Goal: Information Seeking & Learning: Learn about a topic

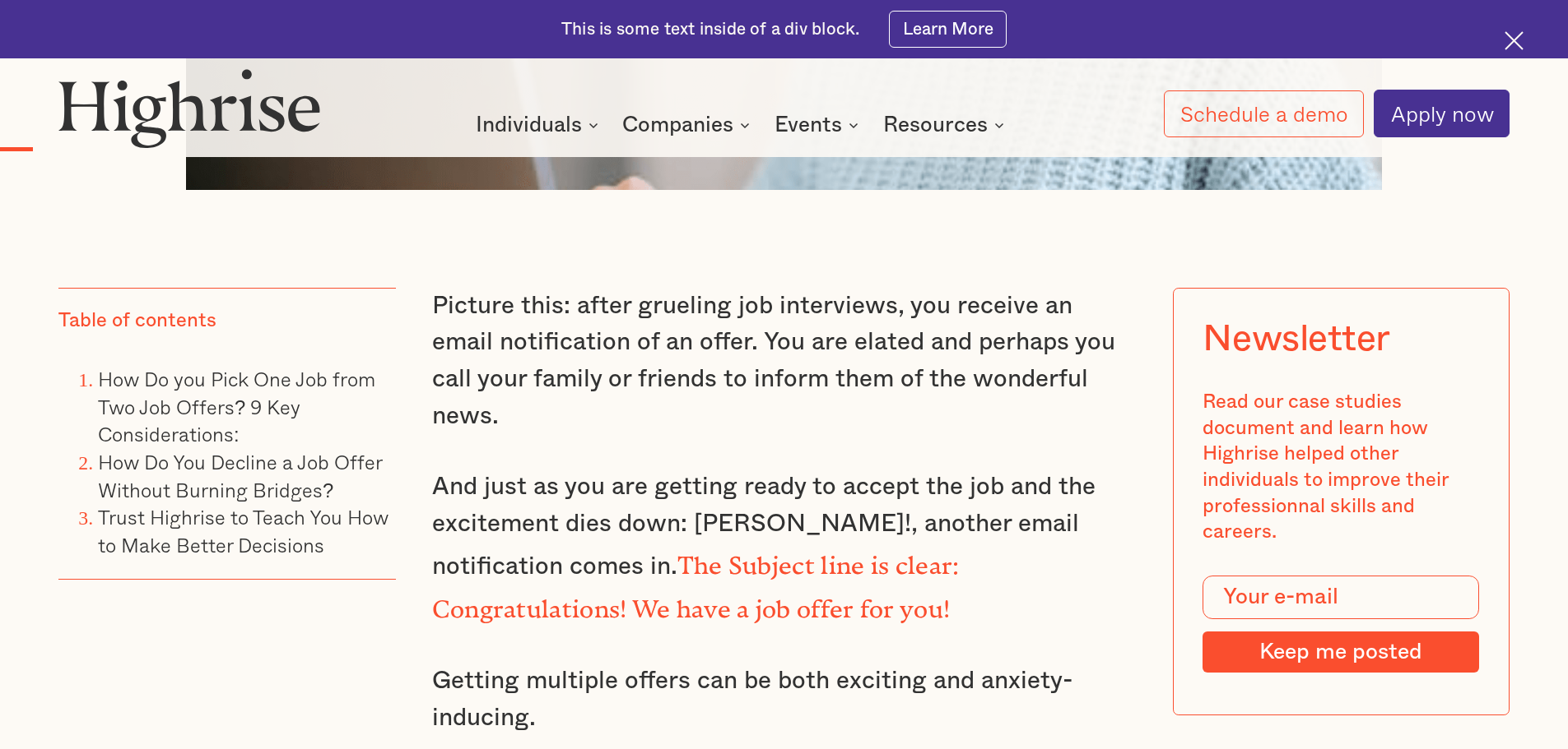
scroll to position [1399, 0]
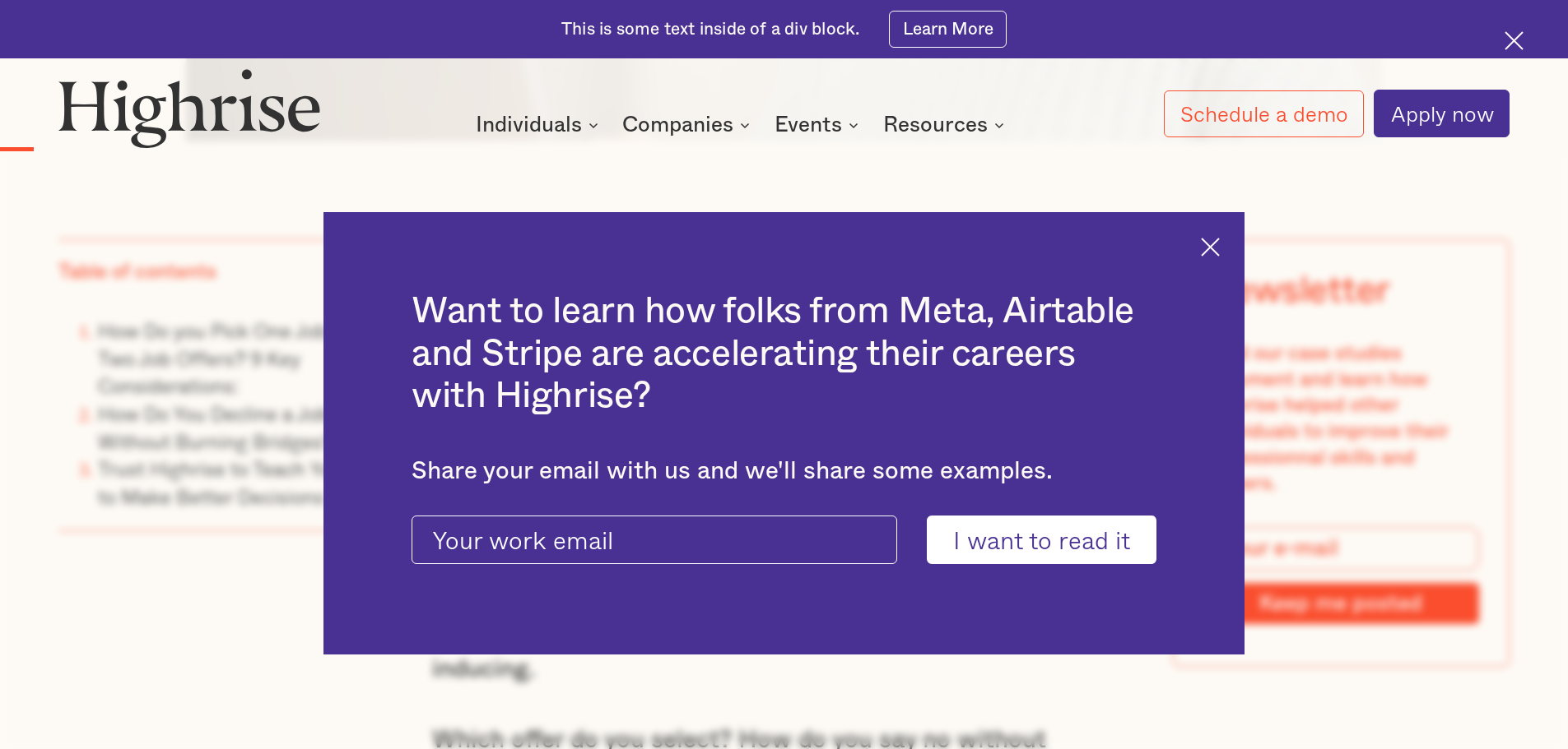
click at [1216, 239] on img at bounding box center [1209, 246] width 19 height 19
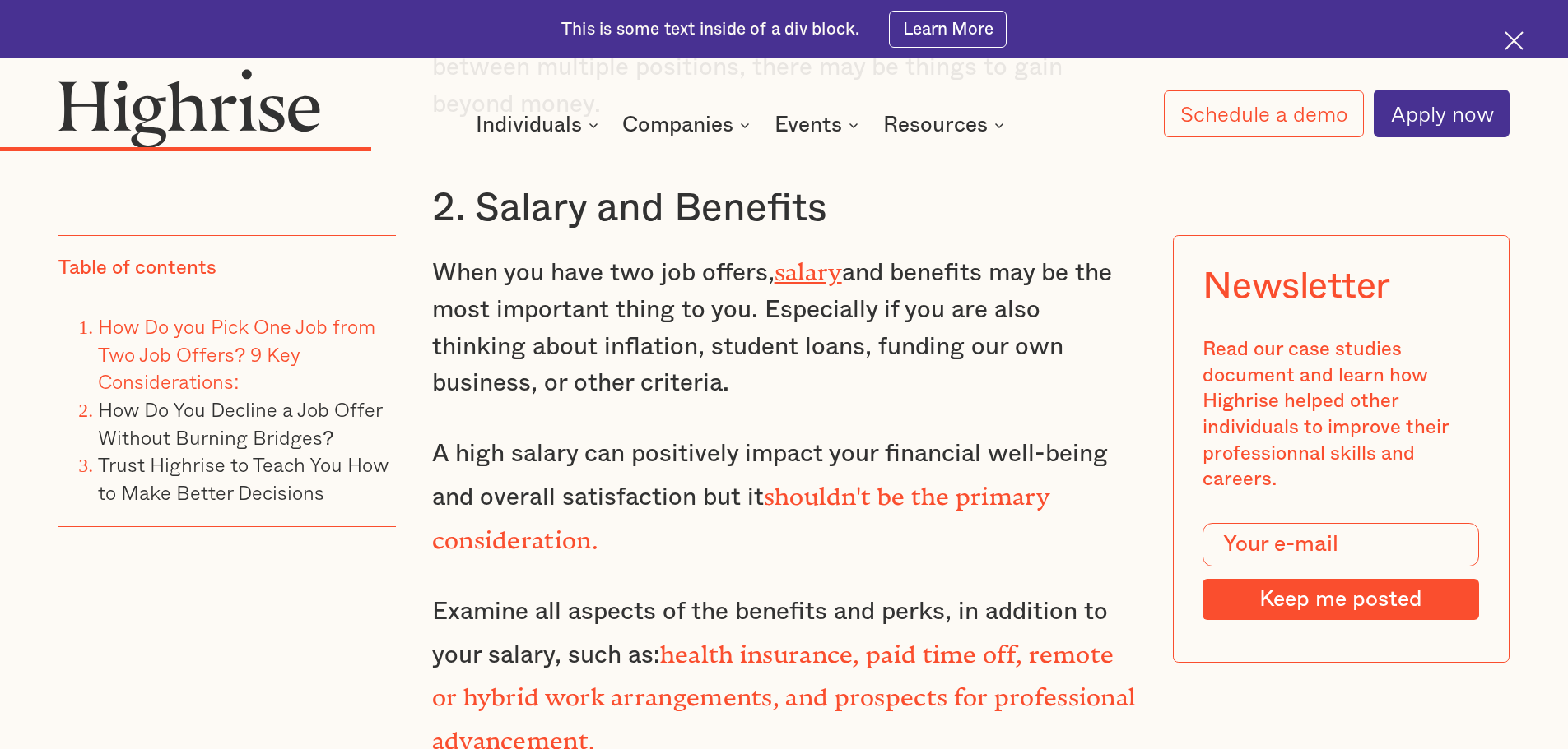
scroll to position [4277, 0]
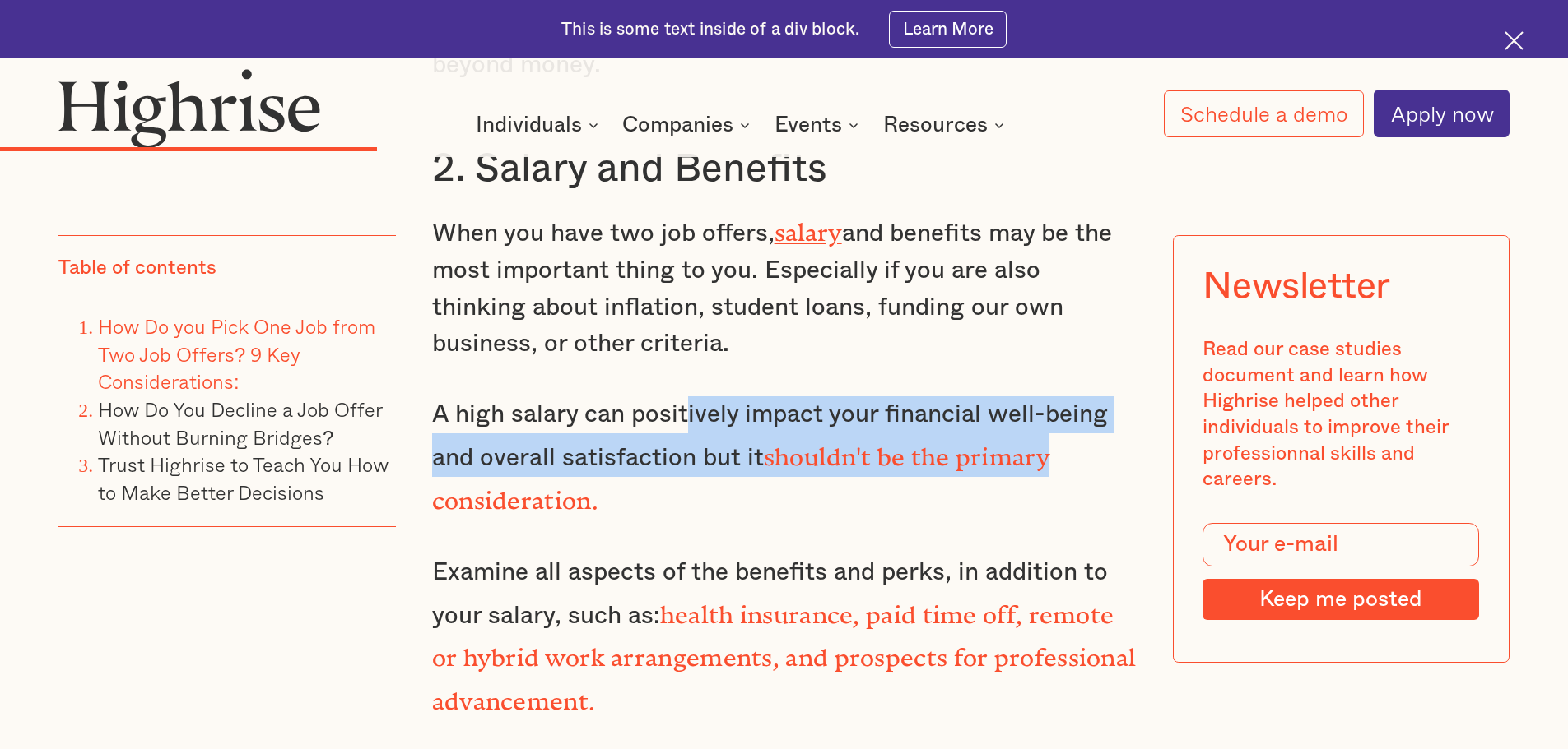
drag, startPoint x: 717, startPoint y: 373, endPoint x: 1054, endPoint y: 426, distance: 341.1
click at [1054, 426] on p "A high salary can positively impact your financial well-being and overall satis…" at bounding box center [784, 458] width 705 height 124
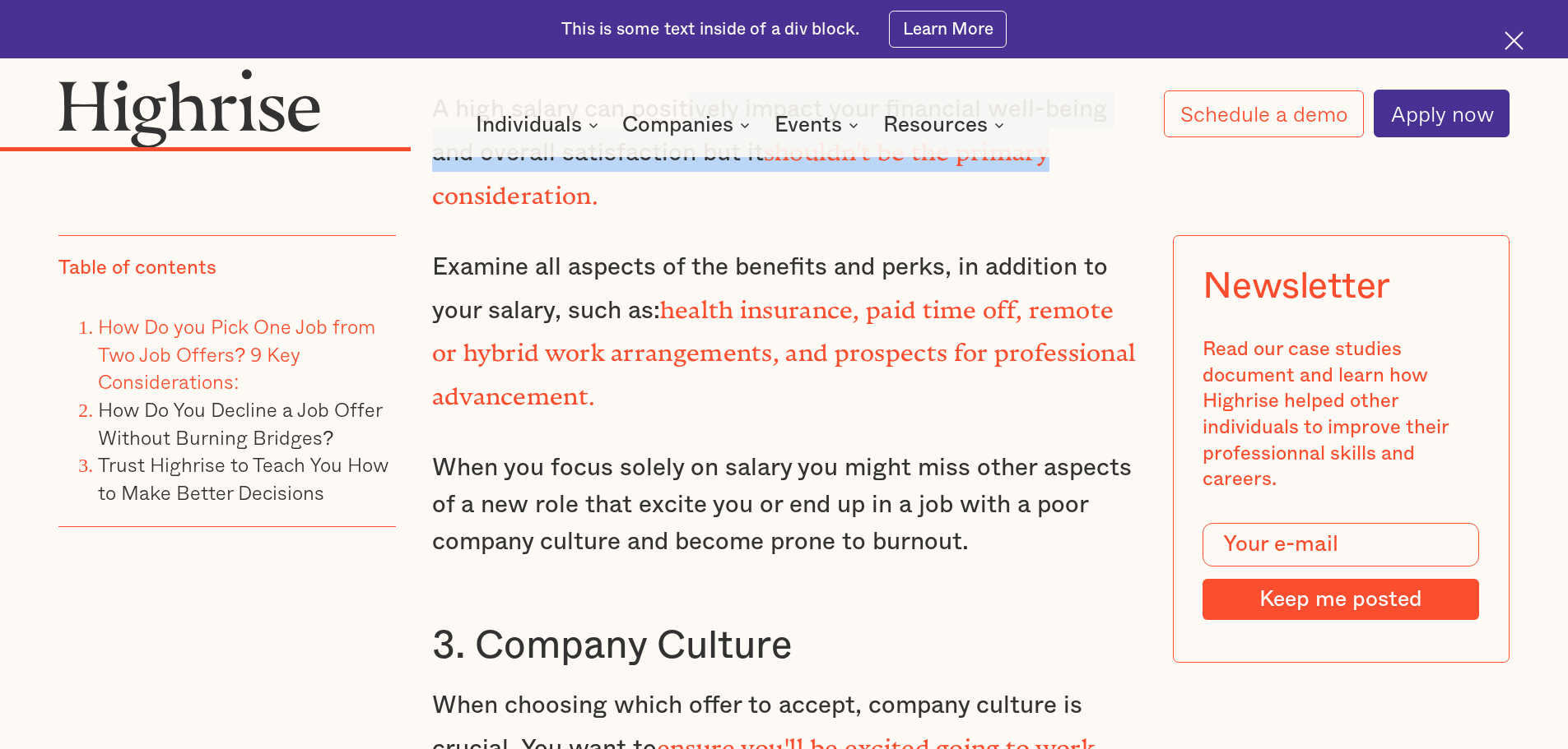
scroll to position [4606, 0]
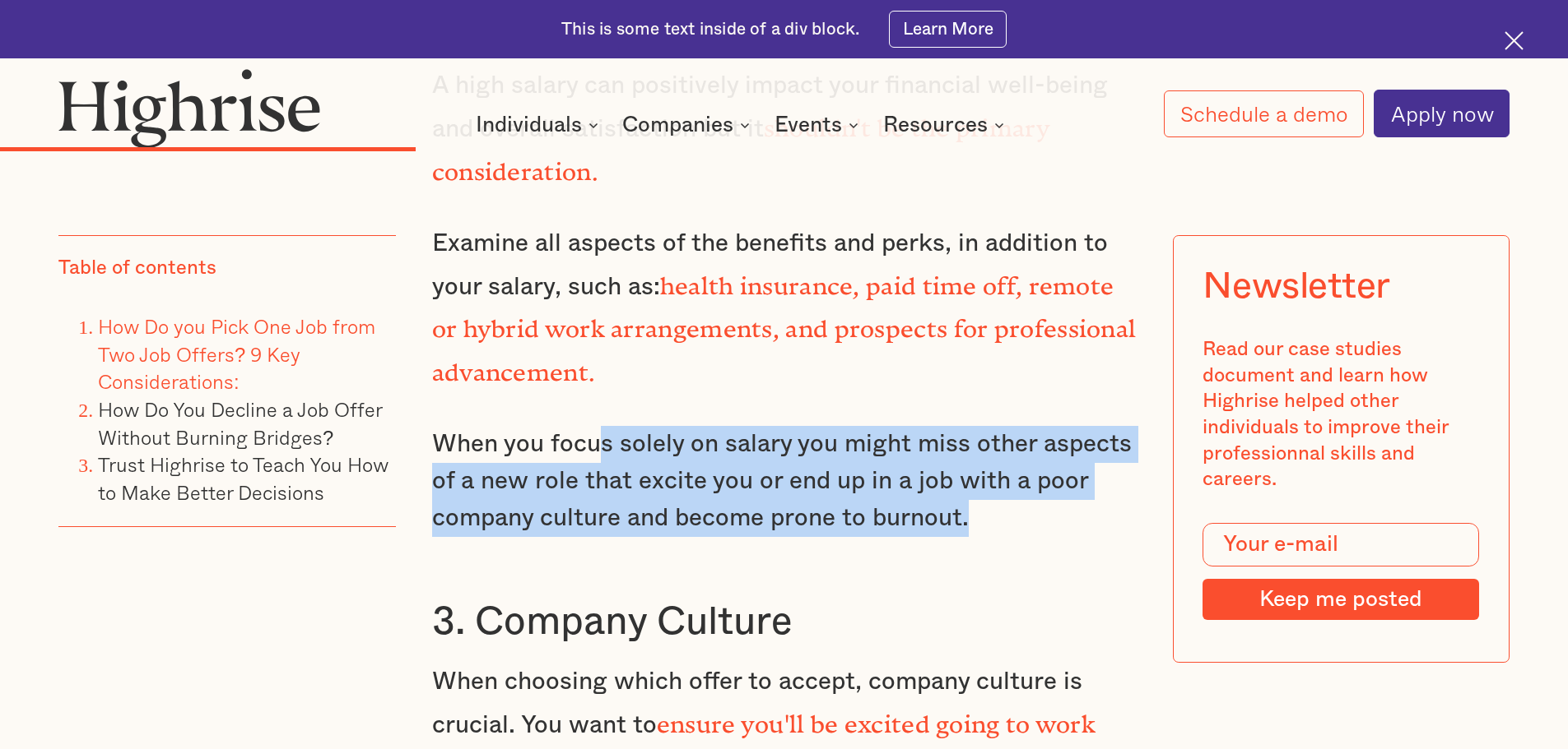
drag, startPoint x: 598, startPoint y: 389, endPoint x: 970, endPoint y: 460, distance: 378.7
click at [970, 460] on p "When you focus solely on salary you might miss other aspects of a new role that…" at bounding box center [784, 480] width 705 height 110
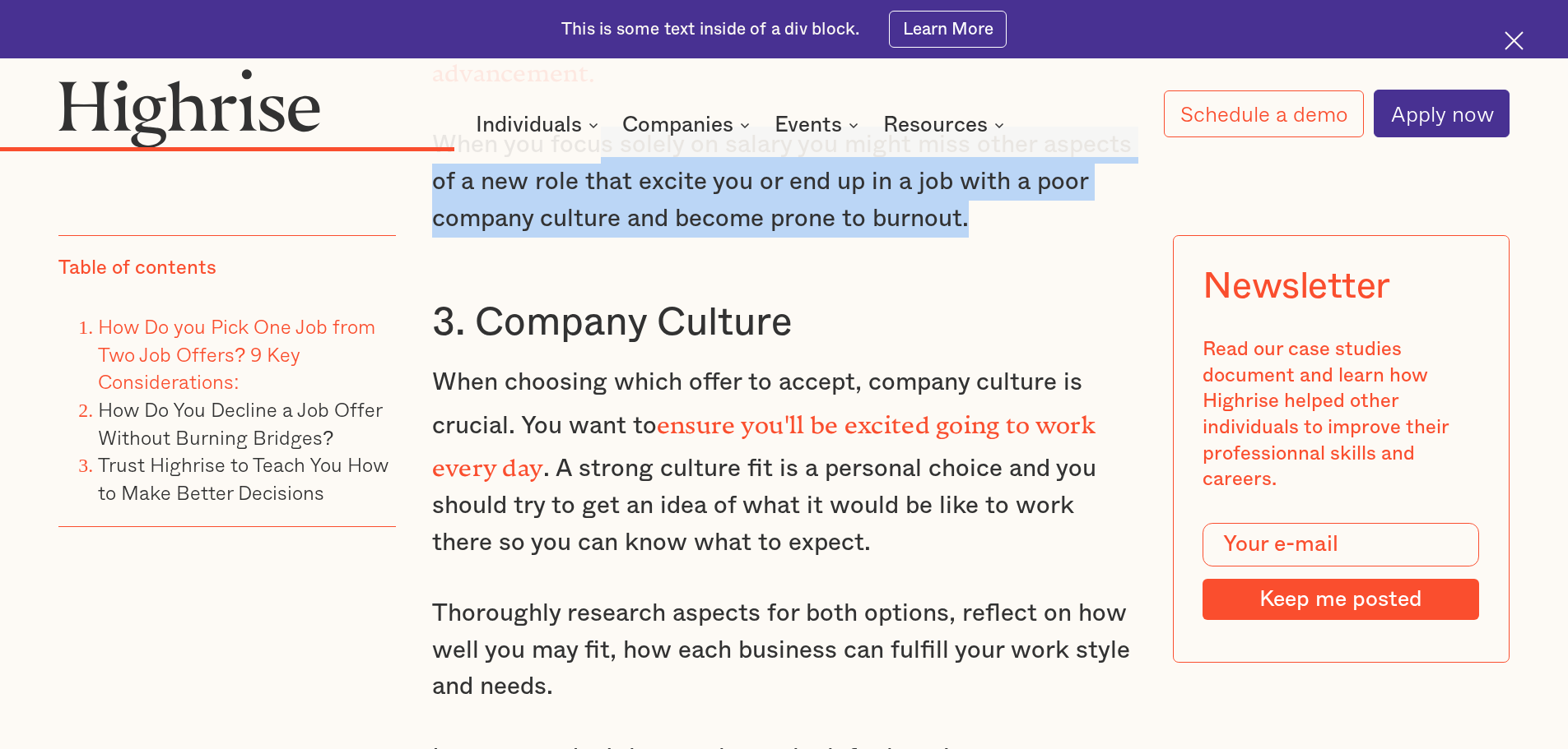
scroll to position [4935, 0]
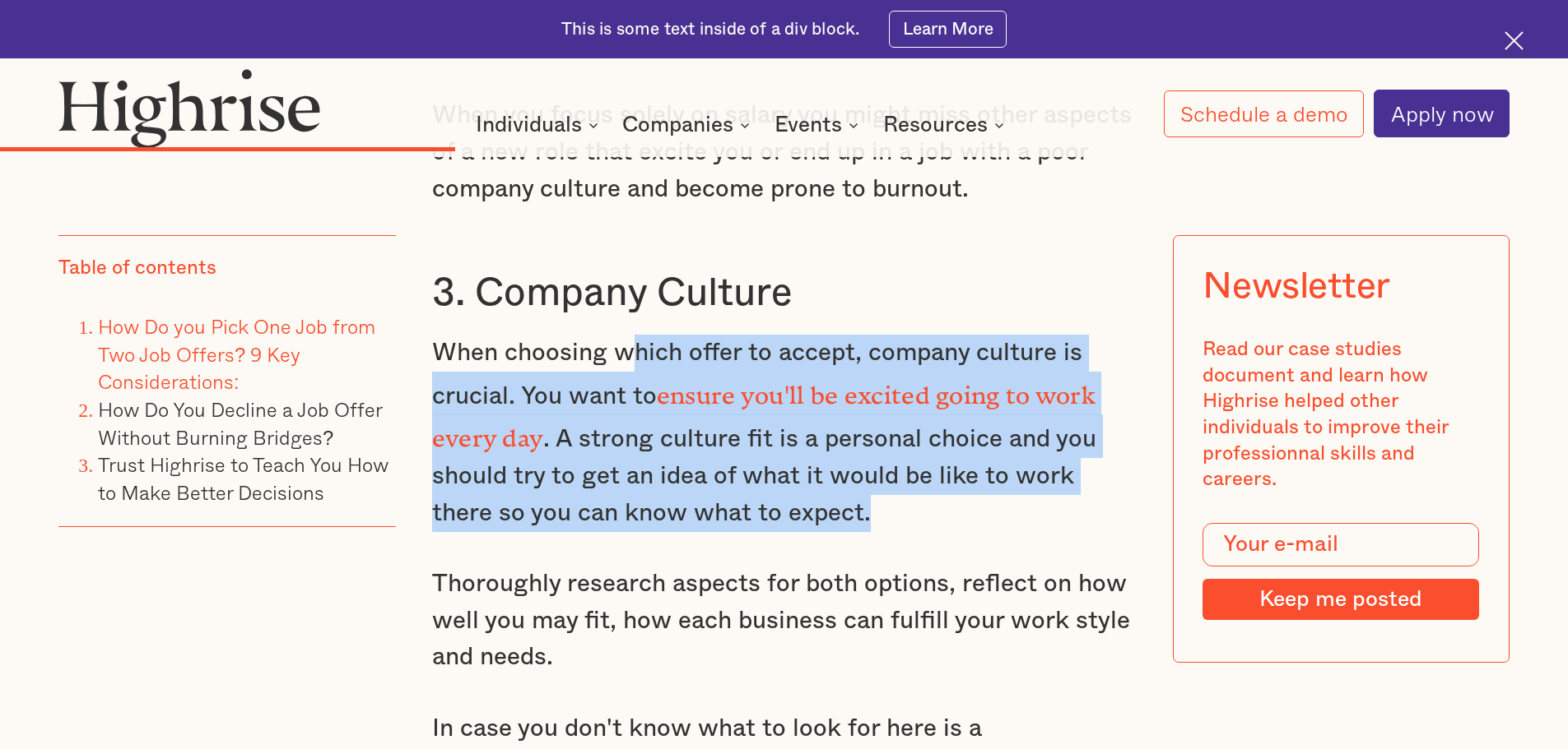
drag, startPoint x: 633, startPoint y: 299, endPoint x: 851, endPoint y: 439, distance: 259.1
click at [851, 439] on p "When choosing which offer to accept, company culture is crucial. You want to en…" at bounding box center [784, 433] width 705 height 197
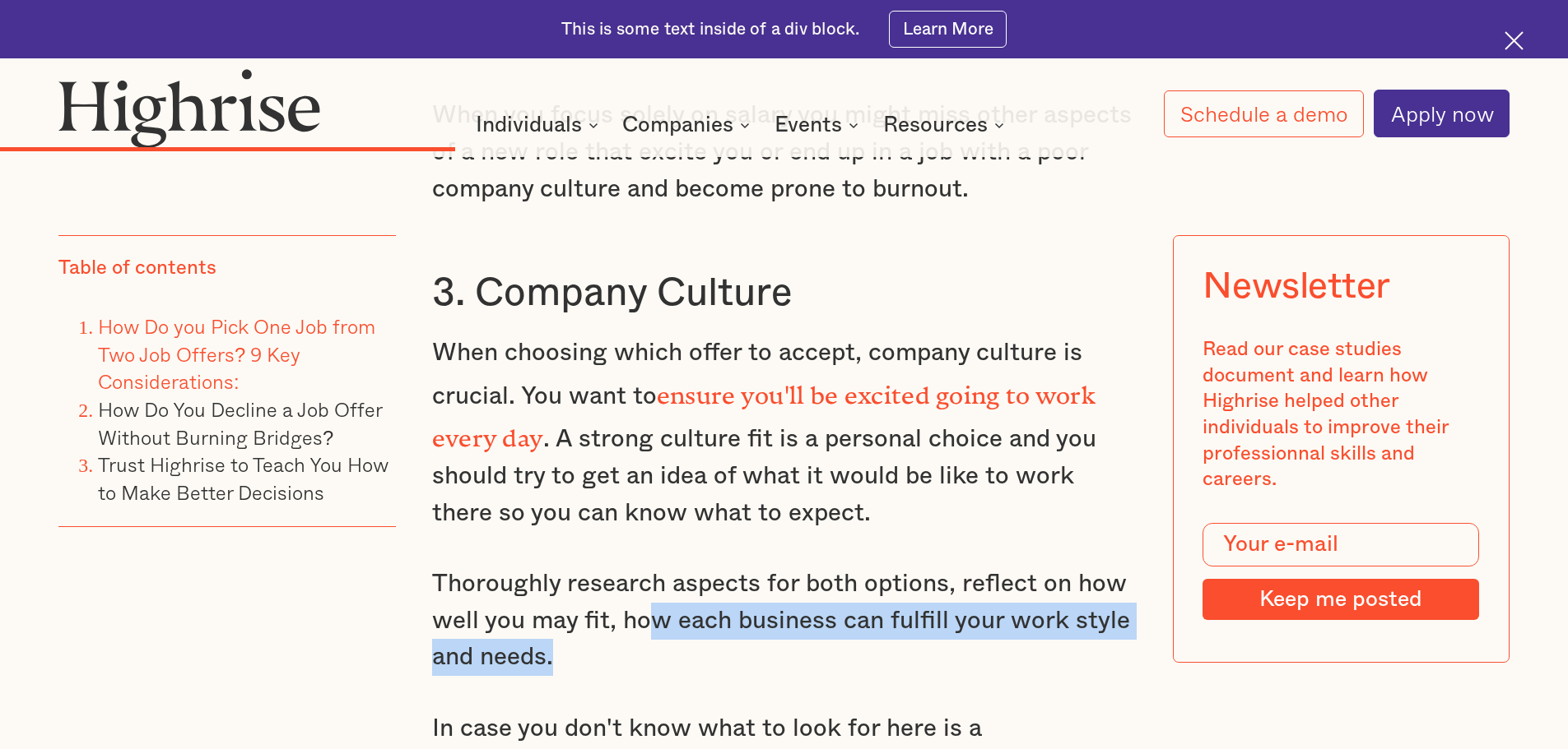
drag, startPoint x: 649, startPoint y: 557, endPoint x: 1021, endPoint y: 601, distance: 374.6
click at [1032, 601] on p "Thoroughly research aspects for both options, reflect on how well you may fit, …" at bounding box center [784, 620] width 705 height 110
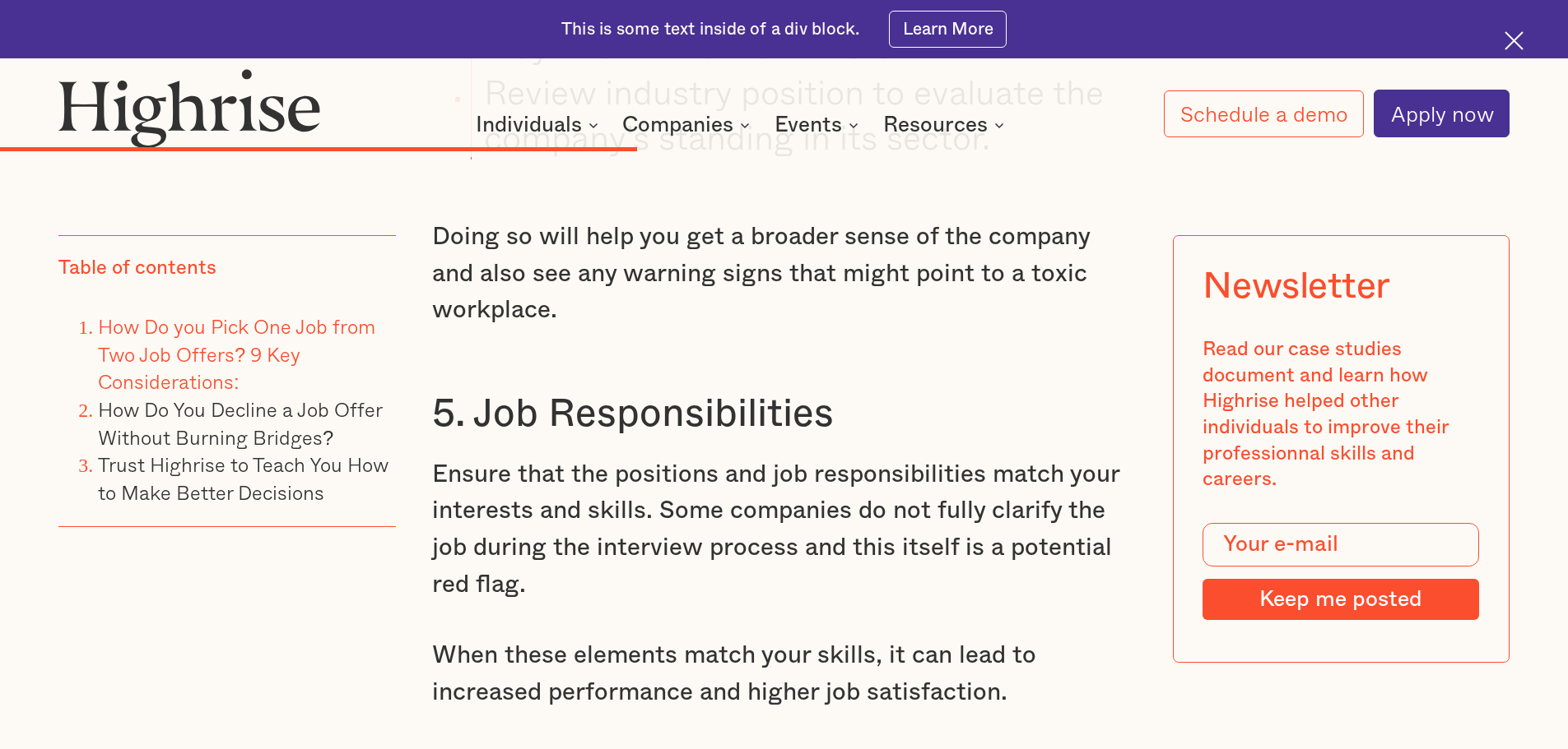
scroll to position [6498, 0]
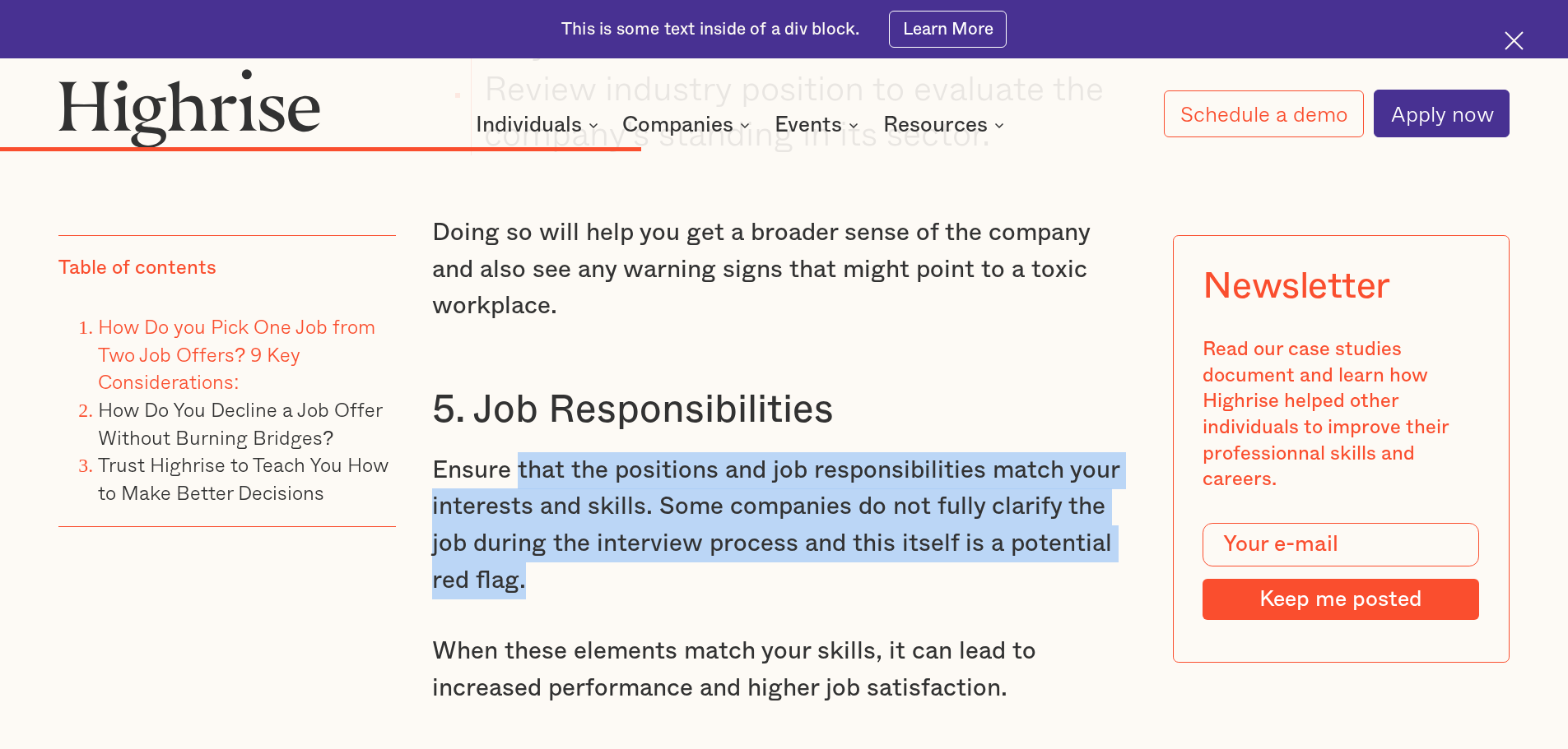
drag, startPoint x: 519, startPoint y: 410, endPoint x: 980, endPoint y: 527, distance: 475.6
click at [981, 527] on p "Ensure that the positions and job responsibilities match your interests and ski…" at bounding box center [784, 525] width 705 height 147
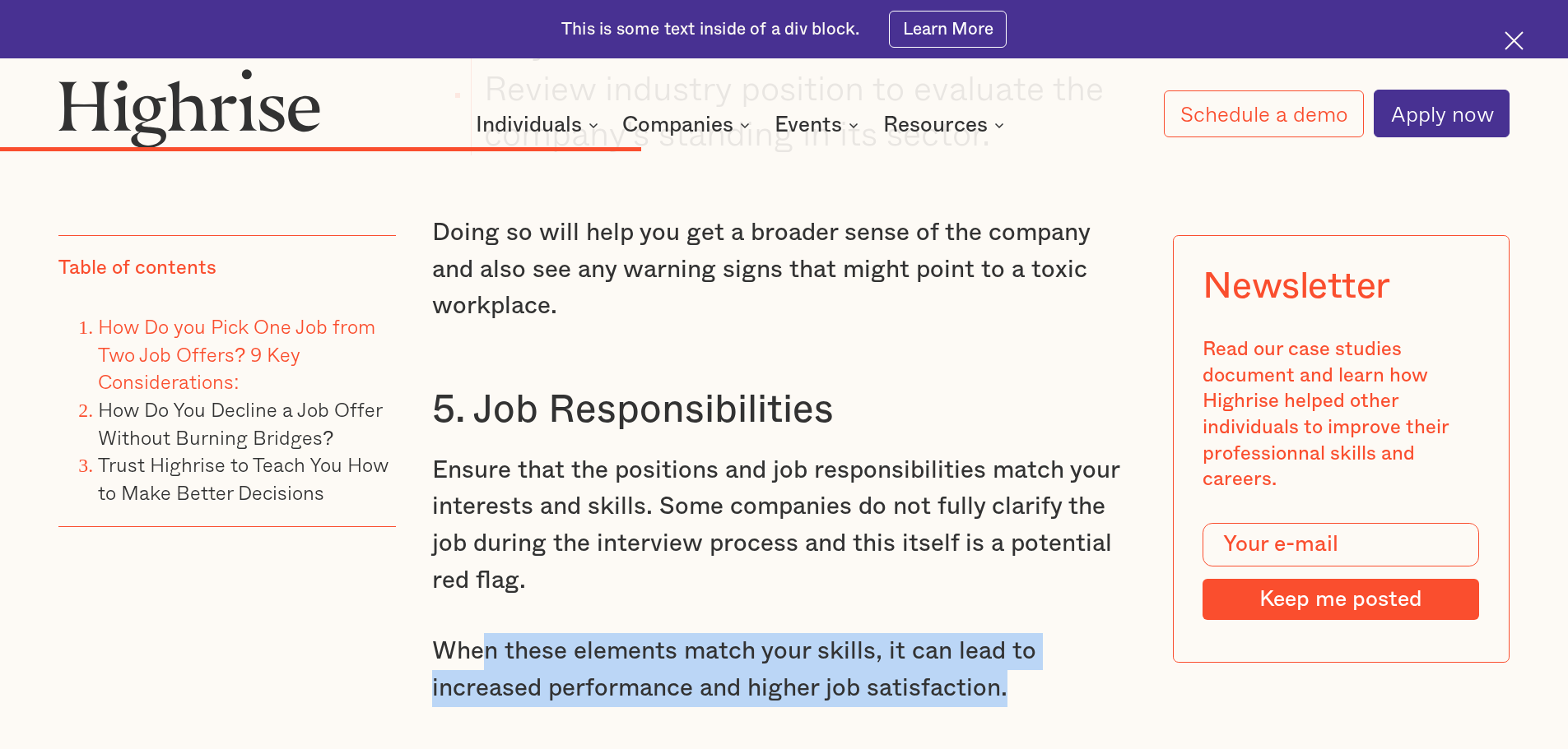
drag, startPoint x: 487, startPoint y: 595, endPoint x: 1018, endPoint y: 621, distance: 531.6
click at [1018, 633] on p "When these elements match your skills, it can lead to increased performance and…" at bounding box center [784, 669] width 705 height 73
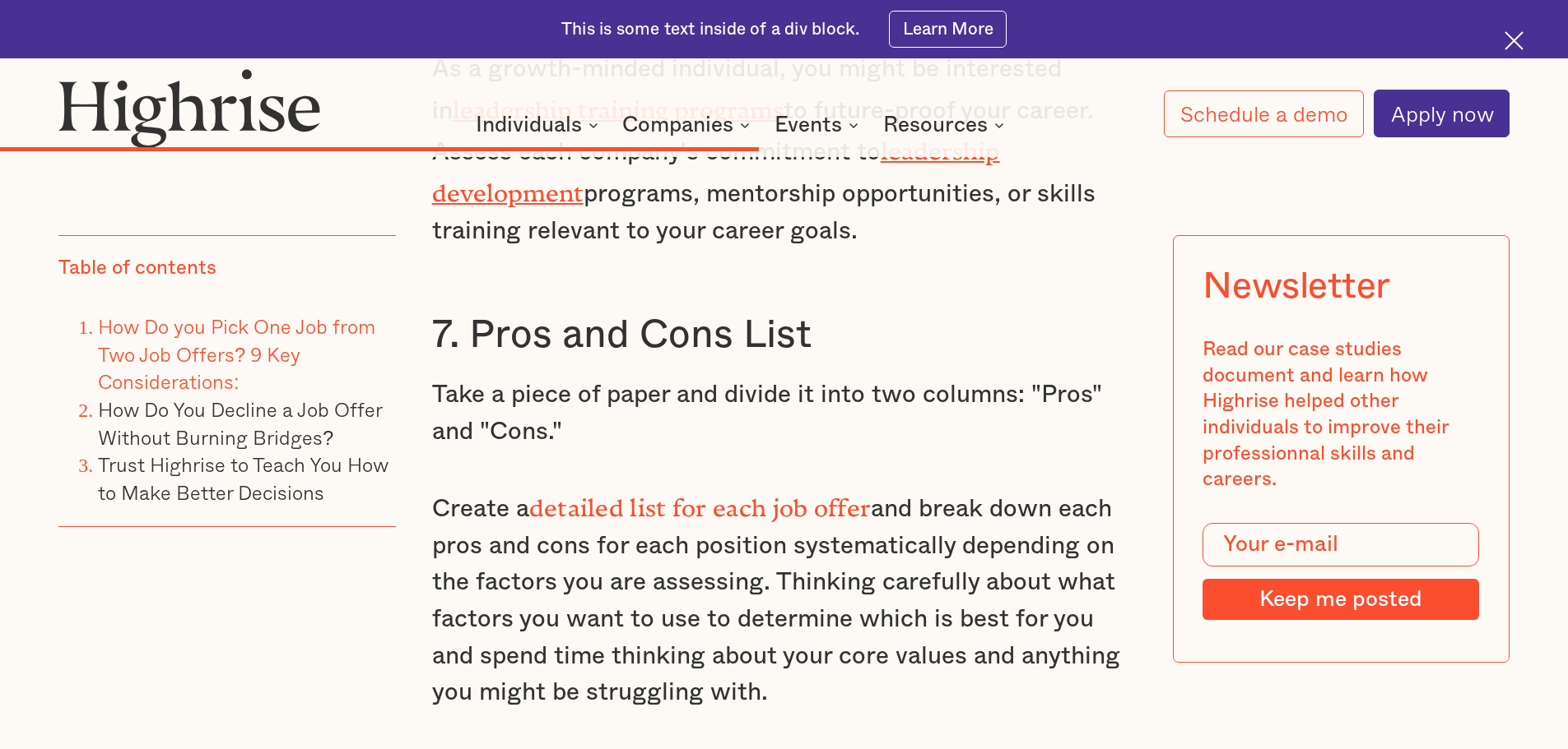
scroll to position [7485, 0]
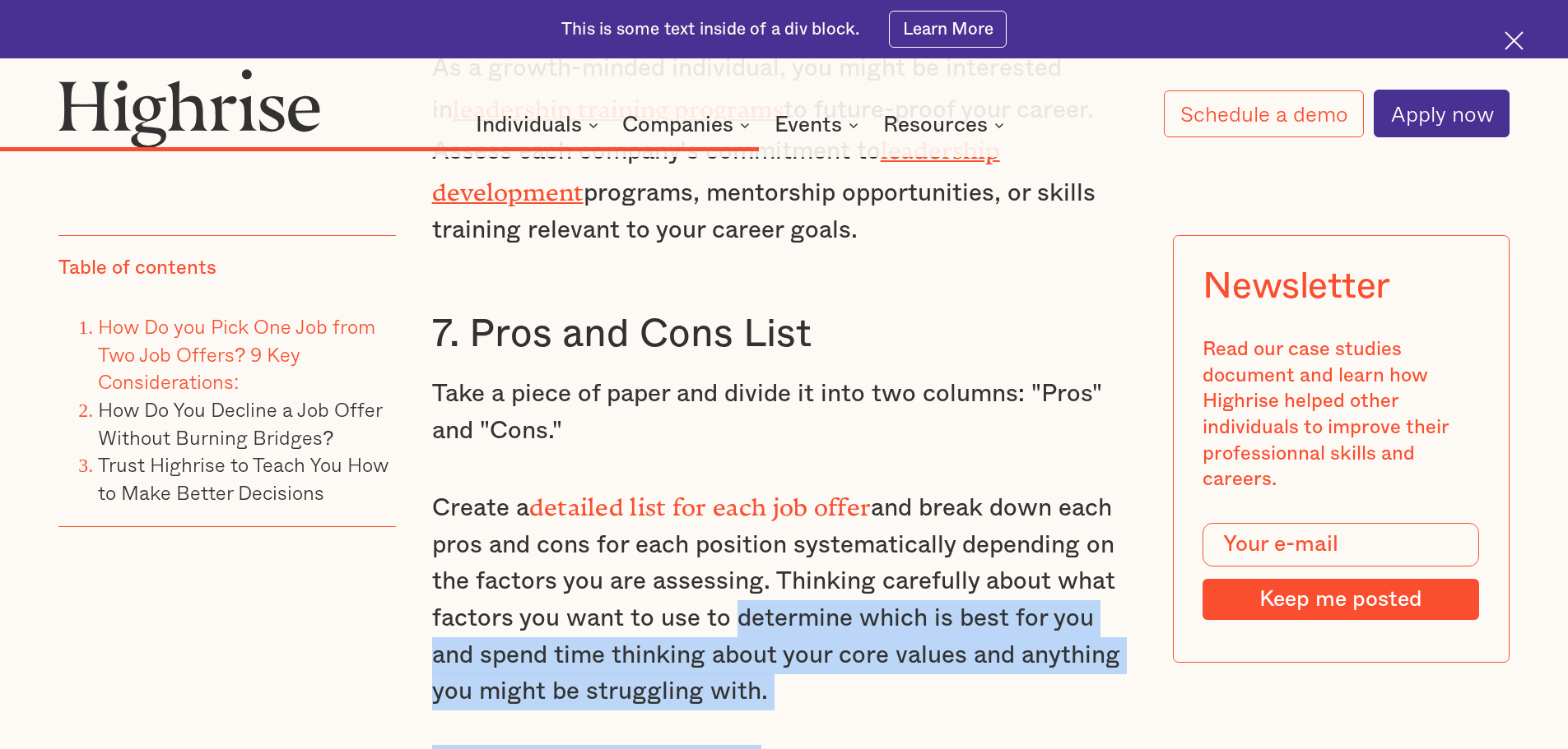
drag, startPoint x: 785, startPoint y: 547, endPoint x: 746, endPoint y: 640, distance: 100.8
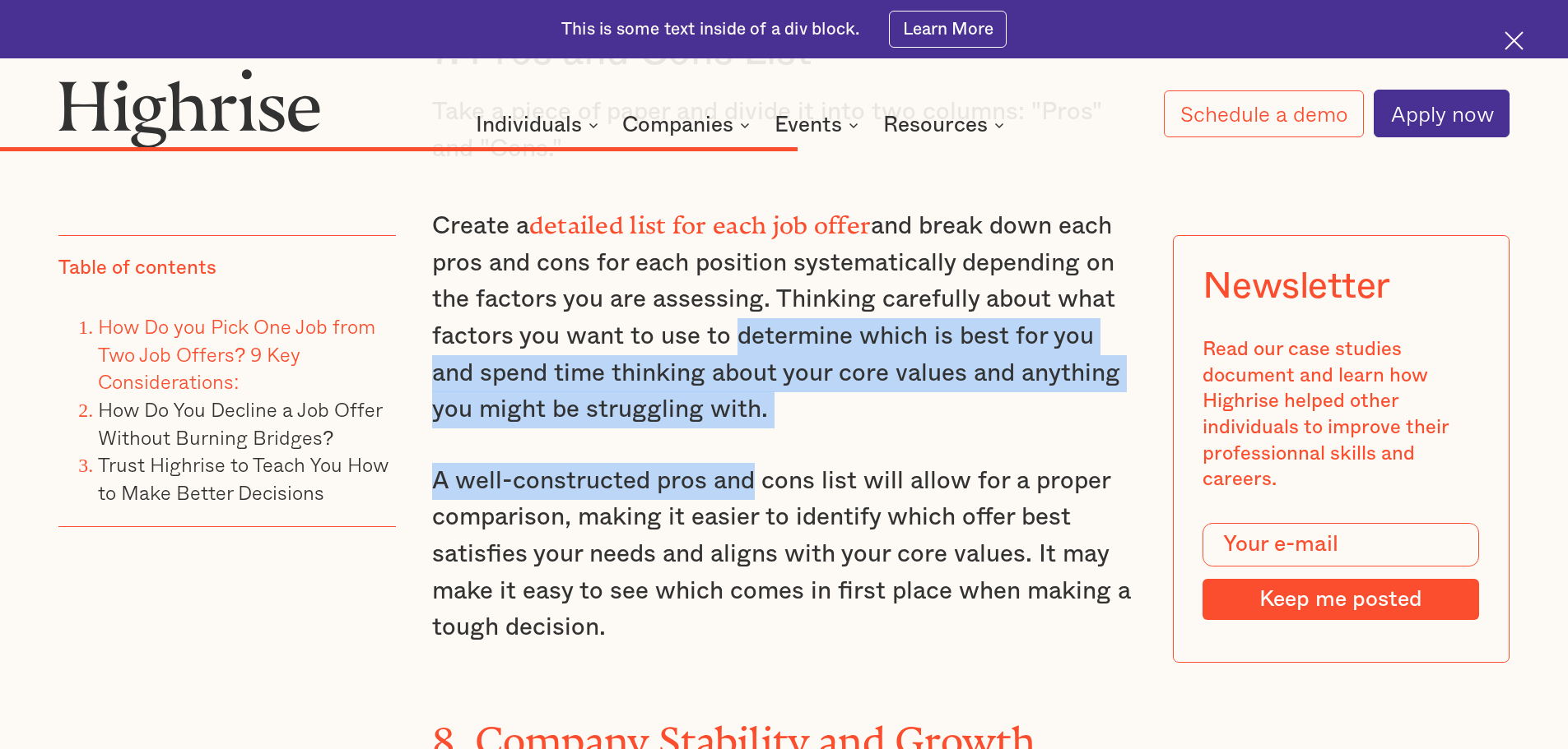
scroll to position [7813, 0]
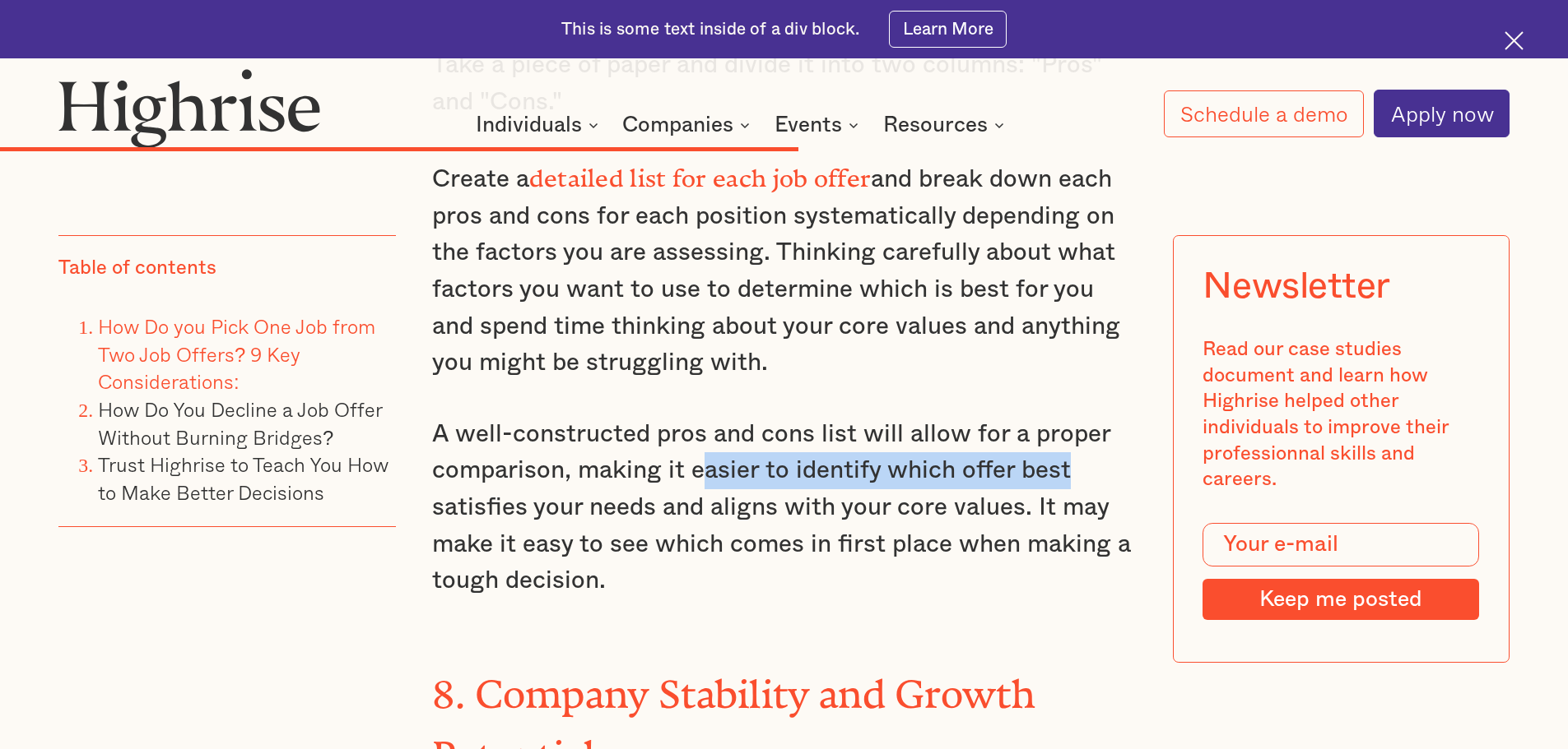
drag, startPoint x: 708, startPoint y: 392, endPoint x: 1085, endPoint y: 410, distance: 377.4
click at [1085, 416] on p "A well-constructed pros and cons list will allow for a proper comparison, makin…" at bounding box center [784, 507] width 705 height 183
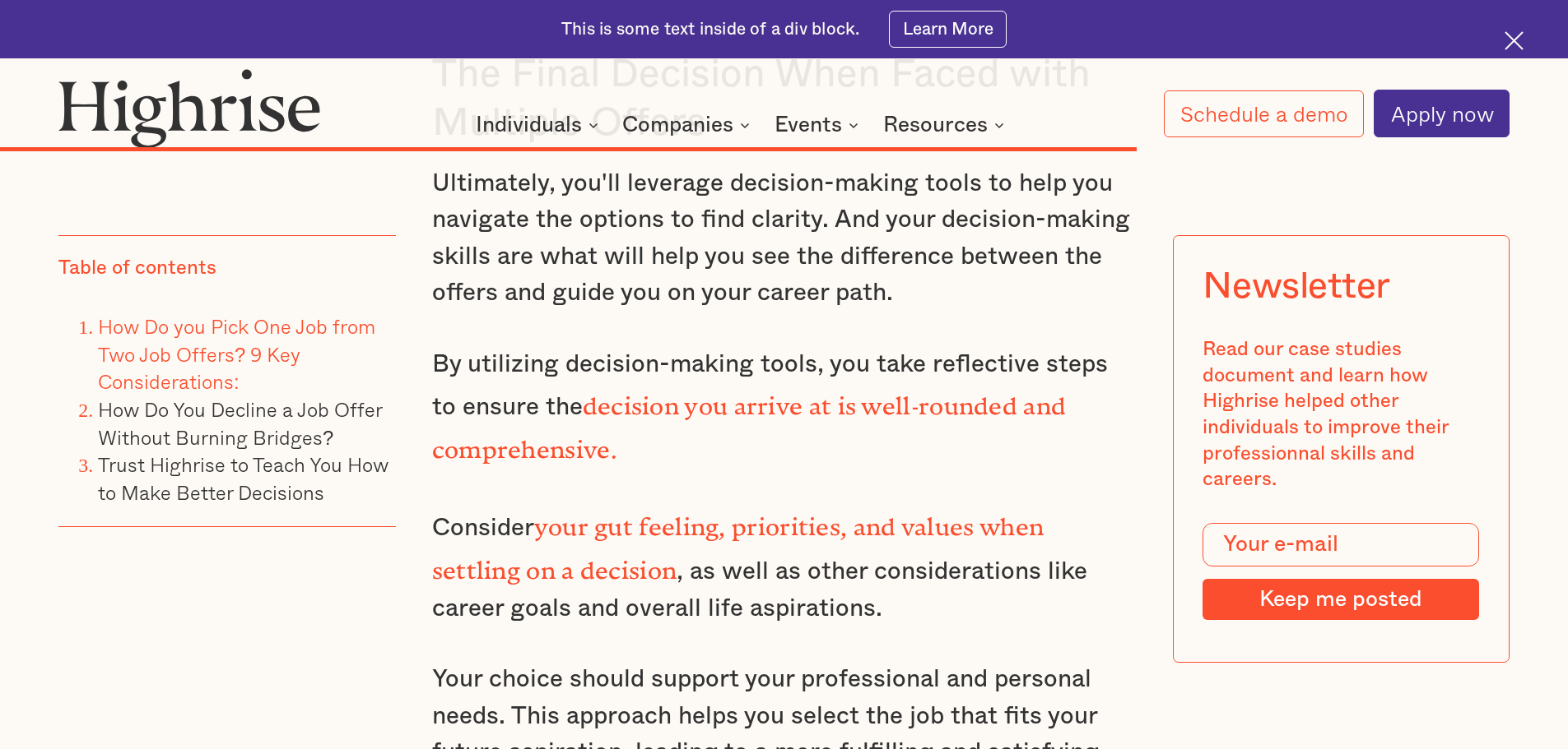
scroll to position [10692, 0]
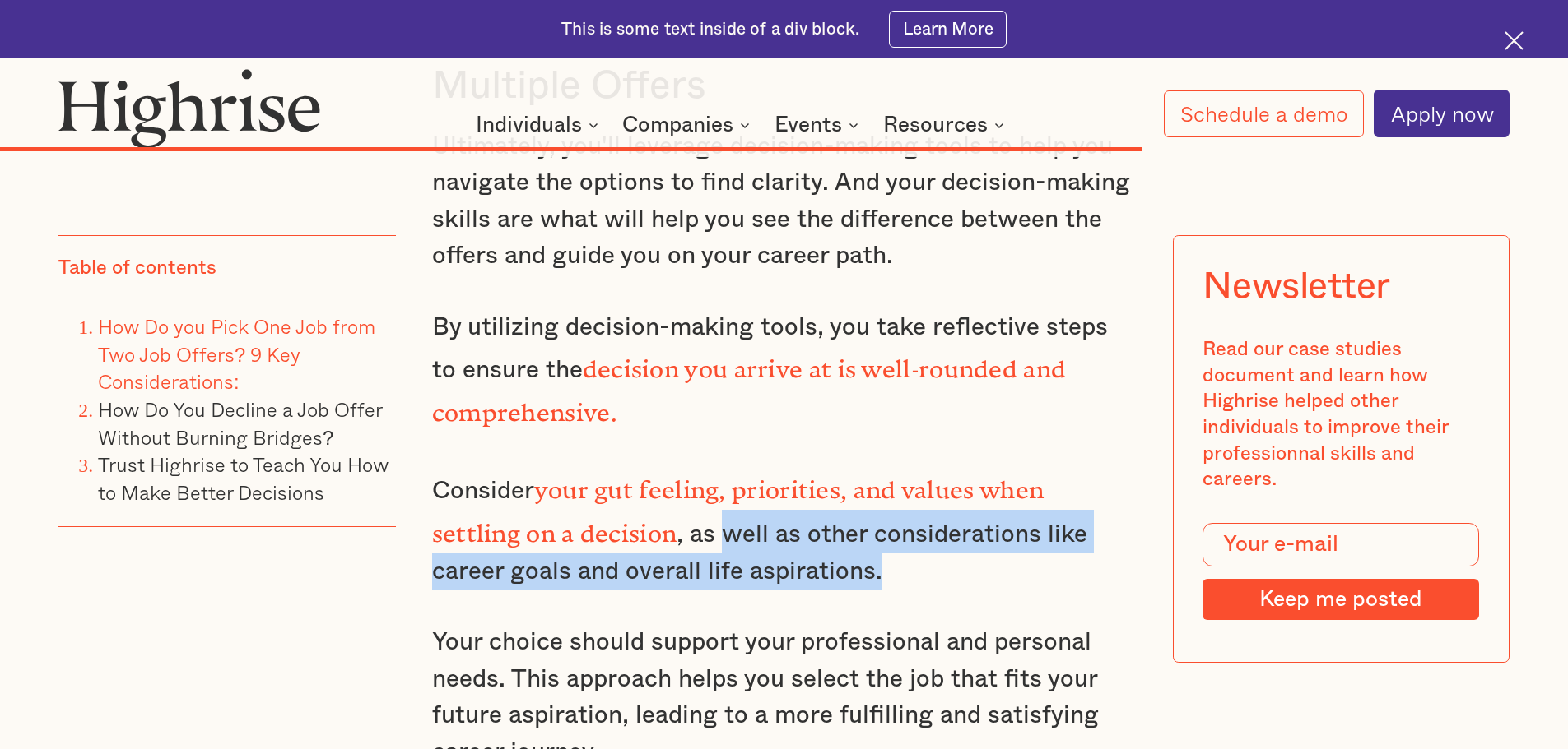
drag, startPoint x: 622, startPoint y: 404, endPoint x: 941, endPoint y: 436, distance: 320.6
click at [955, 467] on p "Consider your gut feeling, priorities, and values when settling on a decision ,…" at bounding box center [784, 528] width 705 height 124
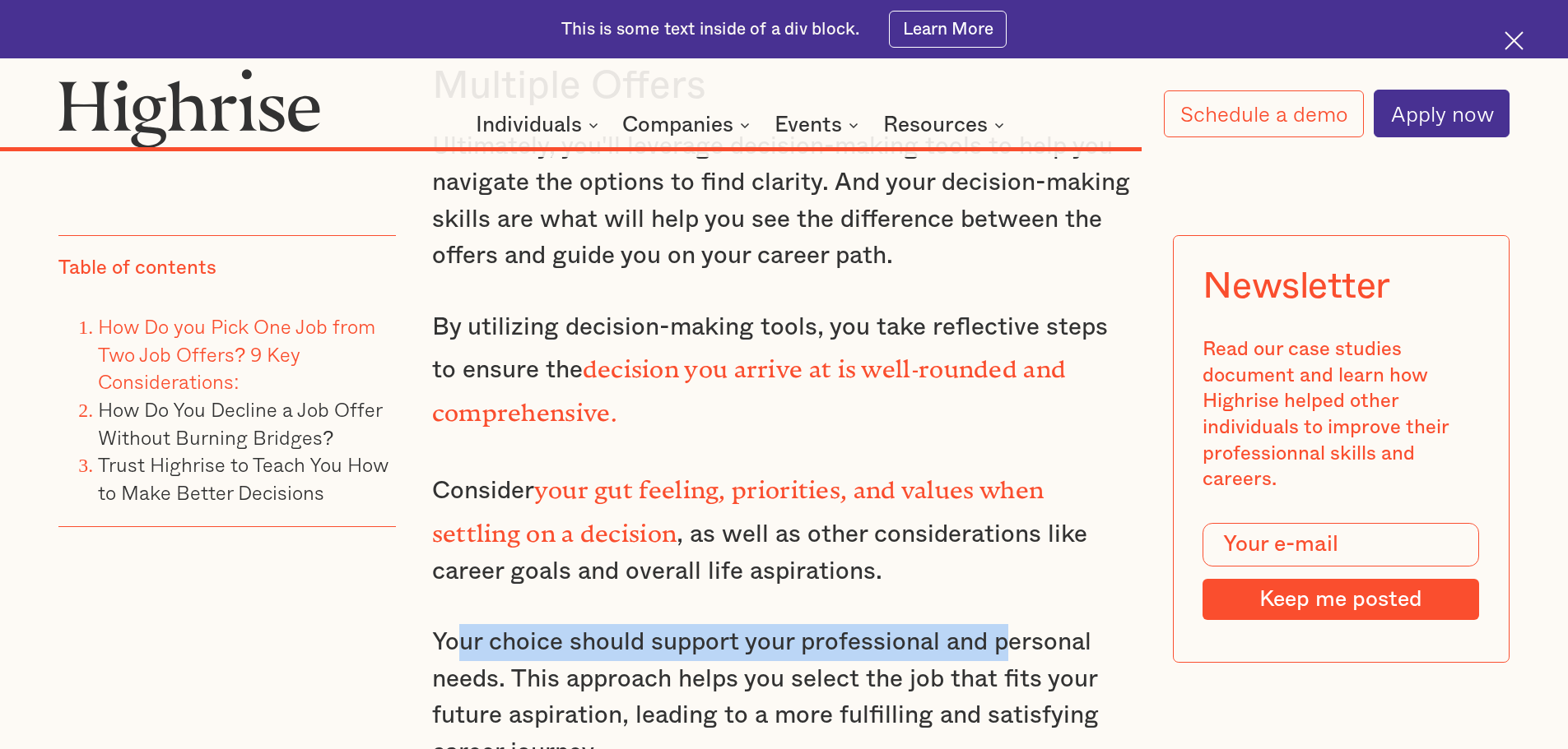
drag, startPoint x: 450, startPoint y: 514, endPoint x: 1008, endPoint y: 515, distance: 558.0
click at [1008, 624] on p "Your choice should support your professional and personal needs. This approach …" at bounding box center [784, 697] width 705 height 147
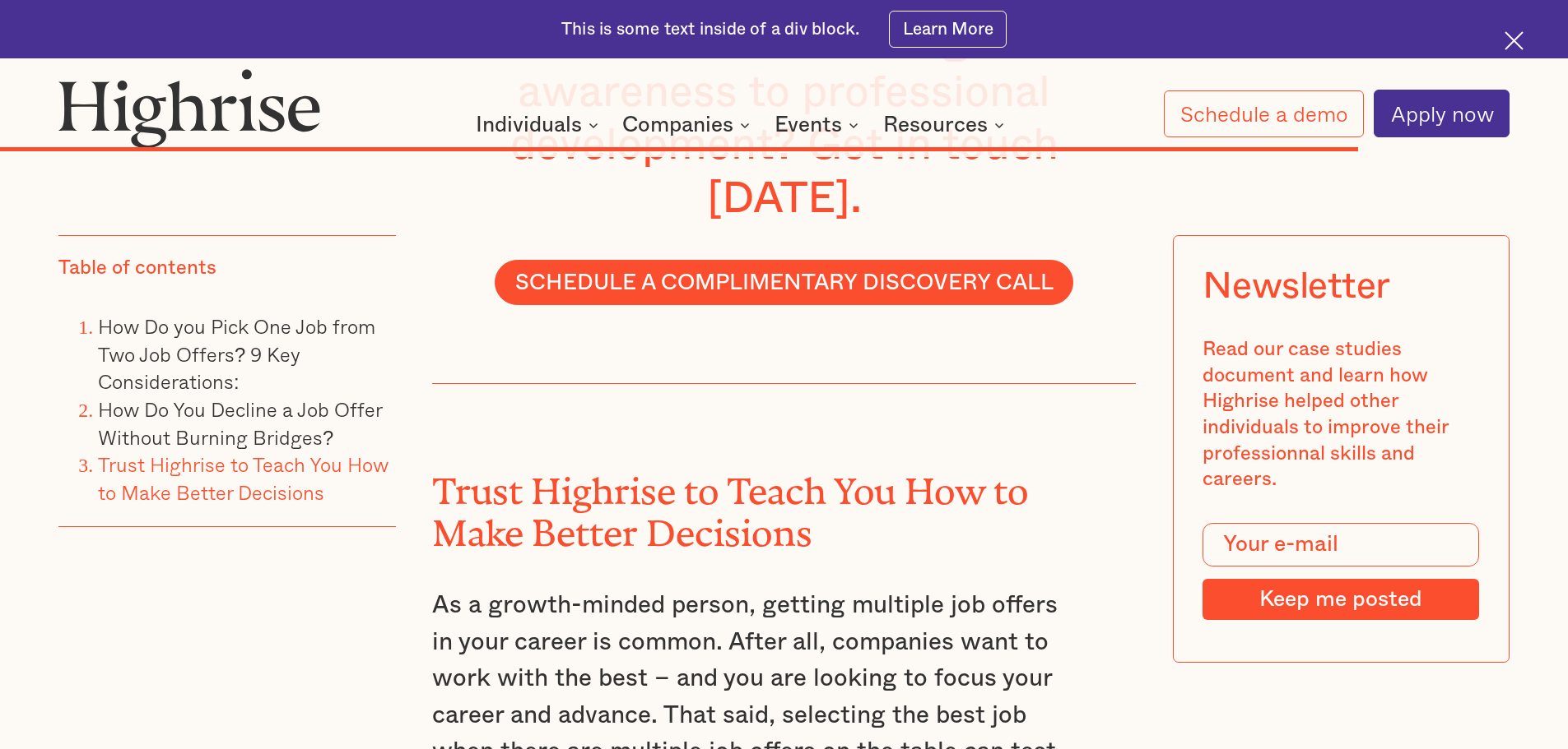
scroll to position [12584, 0]
